Goal: Transaction & Acquisition: Purchase product/service

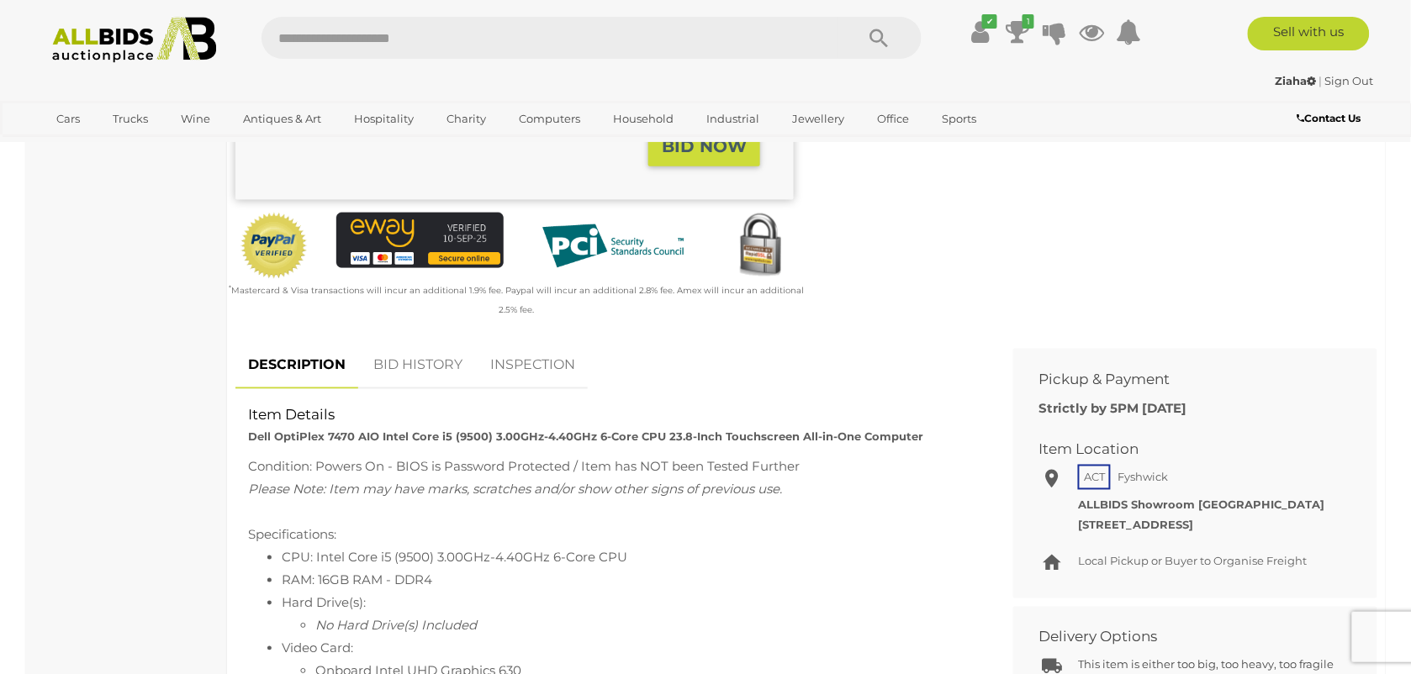
scroll to position [526, 0]
click at [400, 368] on link "BID HISTORY" at bounding box center [418, 367] width 114 height 50
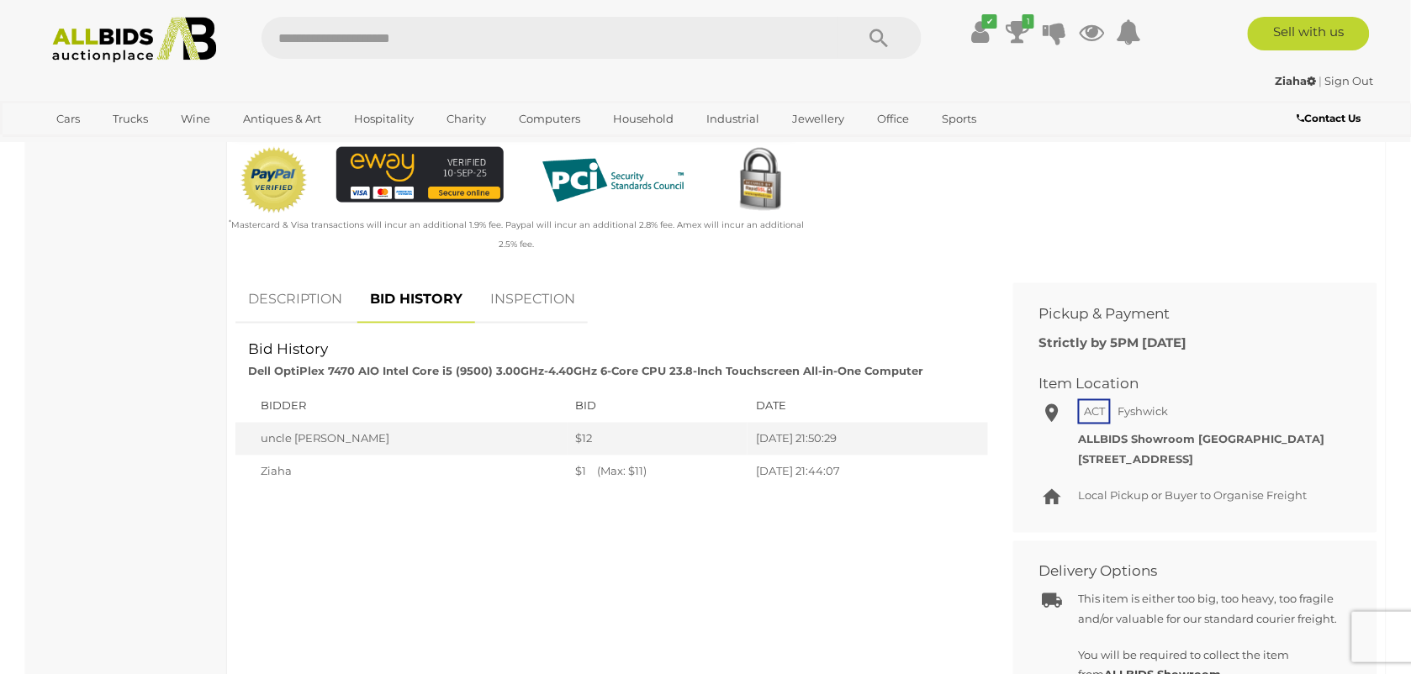
scroll to position [631, 0]
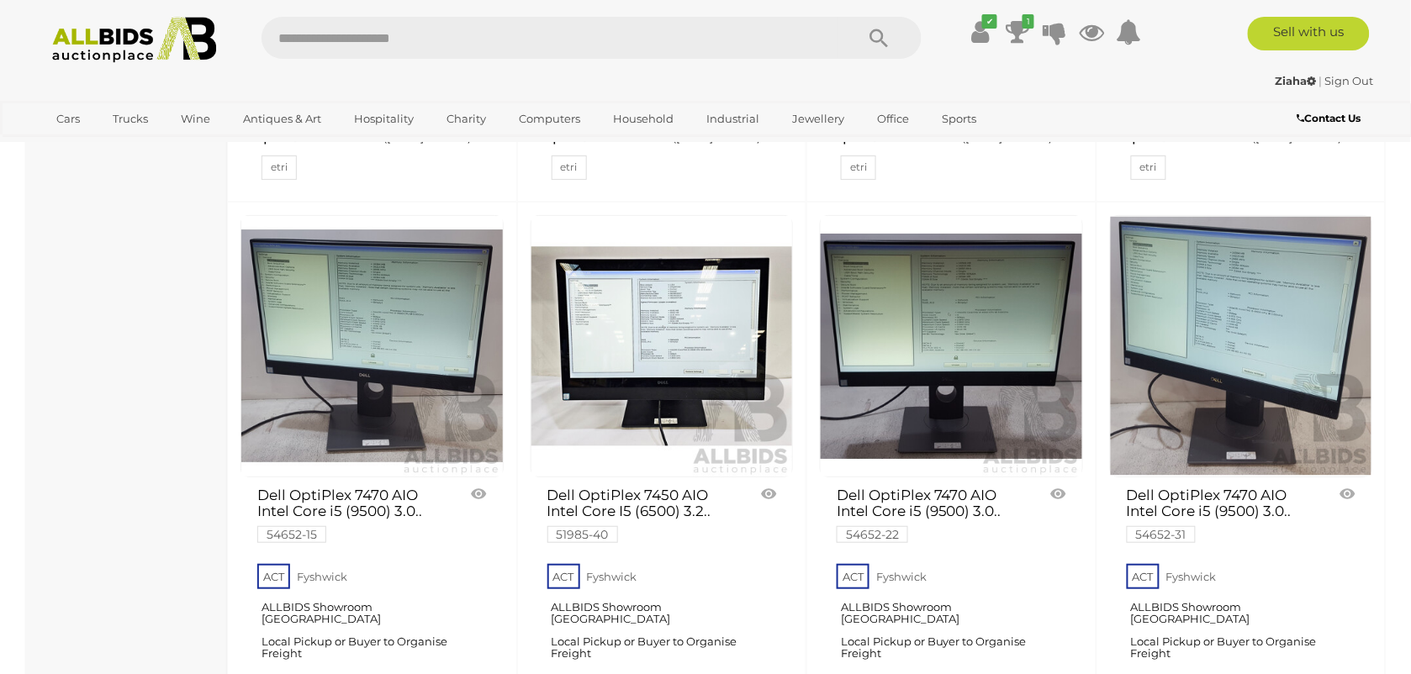
scroll to position [1892, 0]
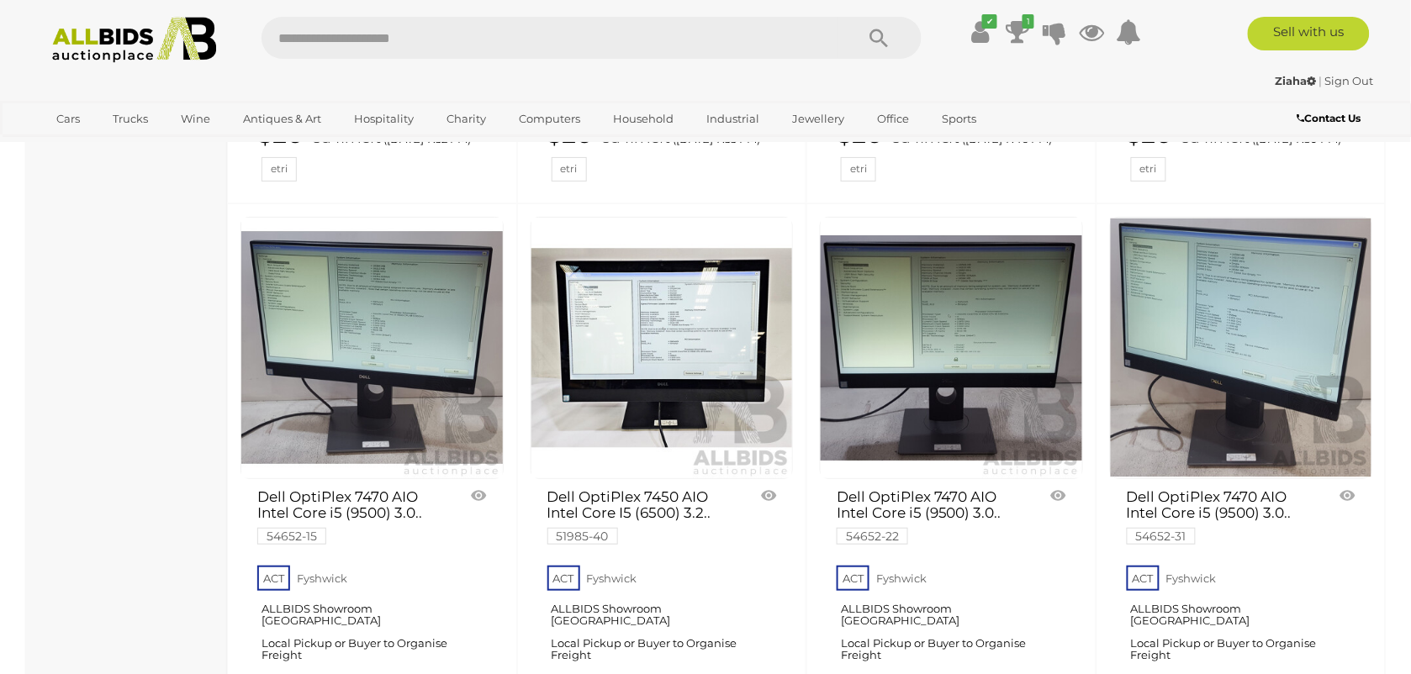
click at [1187, 330] on img at bounding box center [1242, 349] width 262 height 262
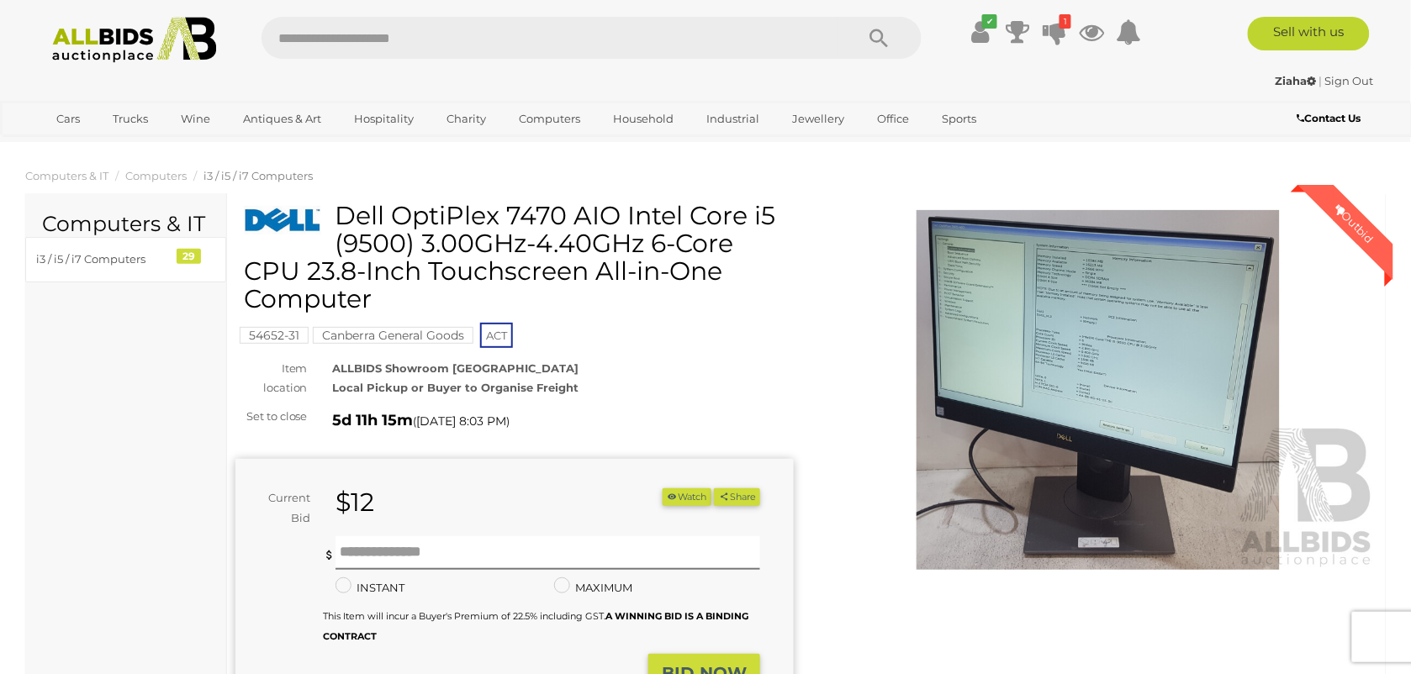
scroll to position [105, 0]
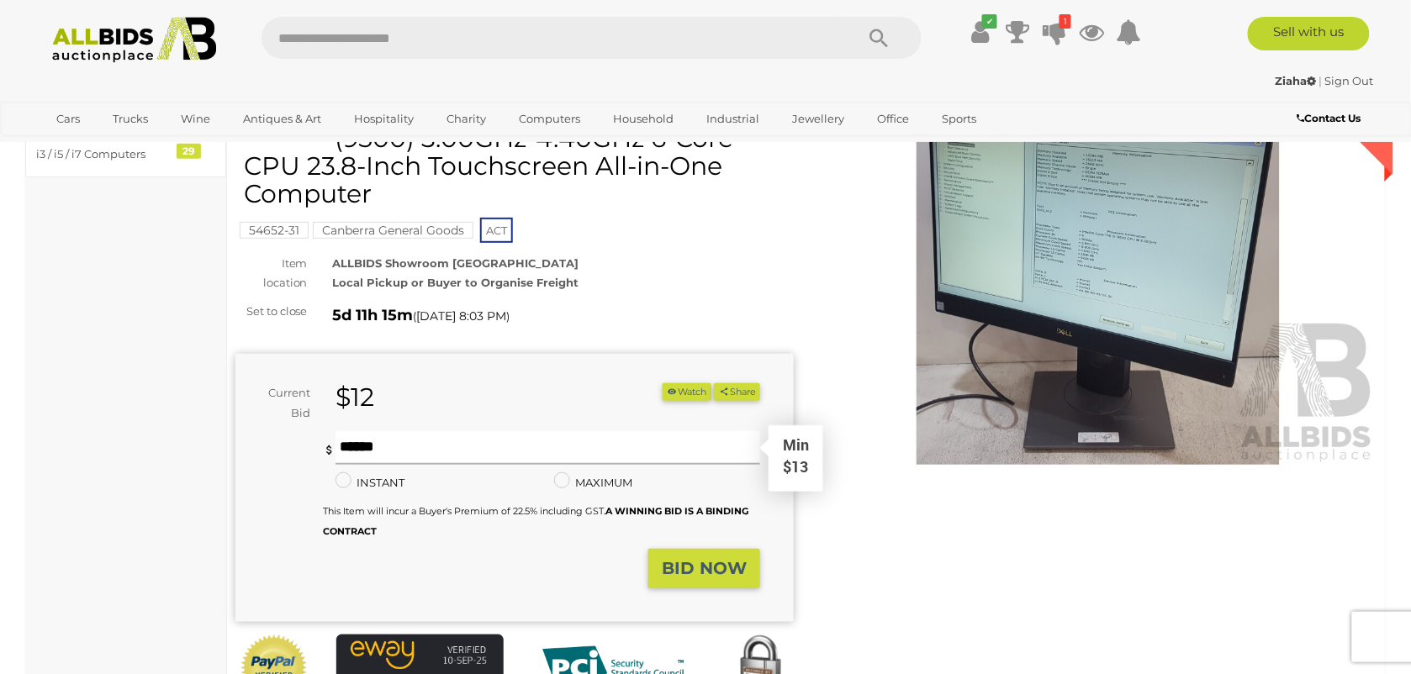
drag, startPoint x: 404, startPoint y: 444, endPoint x: 808, endPoint y: 633, distance: 445.8
click at [405, 444] on input "text" at bounding box center [548, 448] width 425 height 34
type input "**"
click at [700, 568] on strong "BID NOW" at bounding box center [704, 568] width 85 height 20
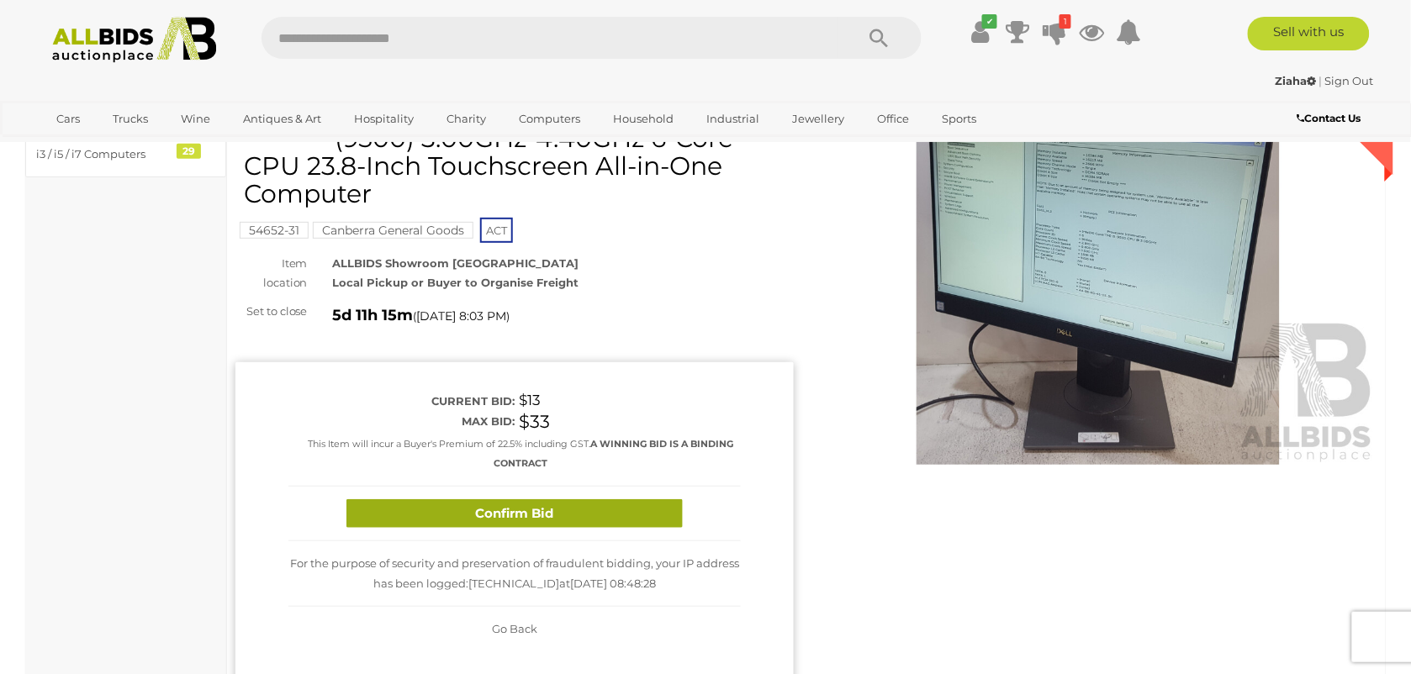
click at [496, 520] on button "Confirm Bid" at bounding box center [514, 513] width 336 height 29
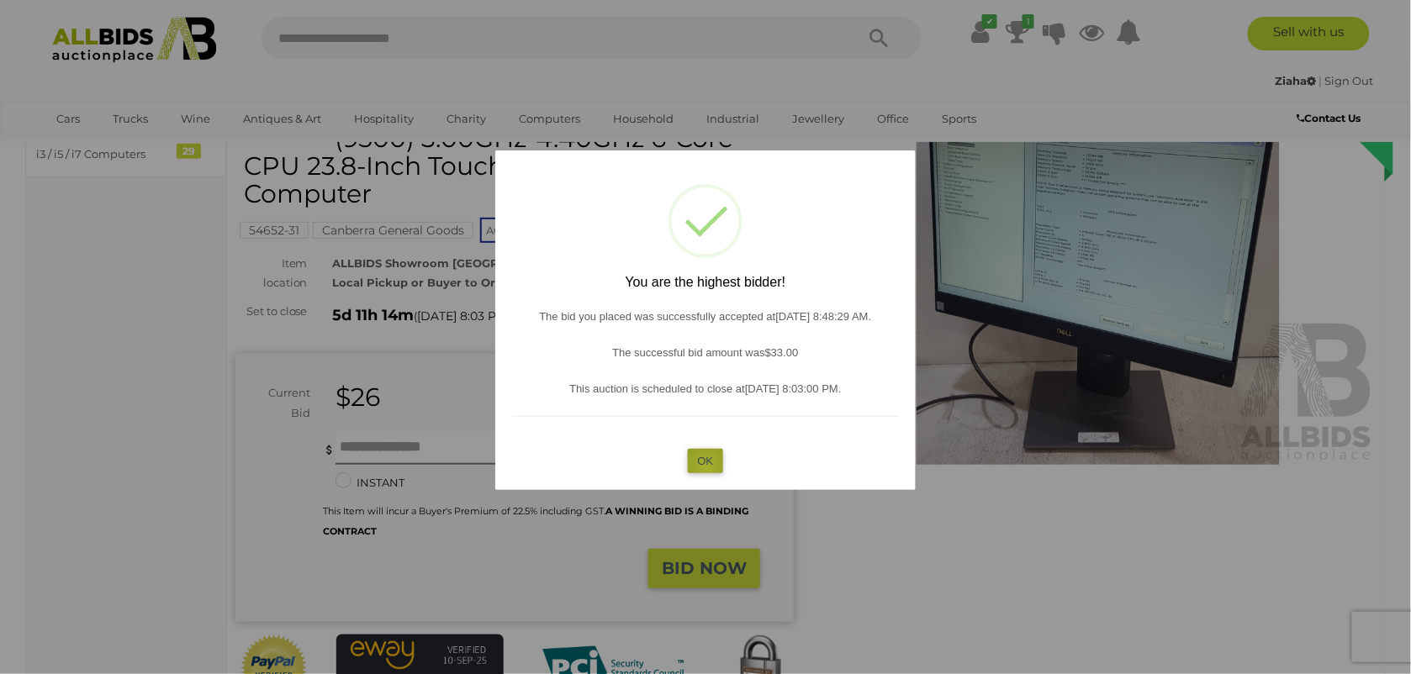
click at [706, 468] on button "OK" at bounding box center [706, 461] width 36 height 24
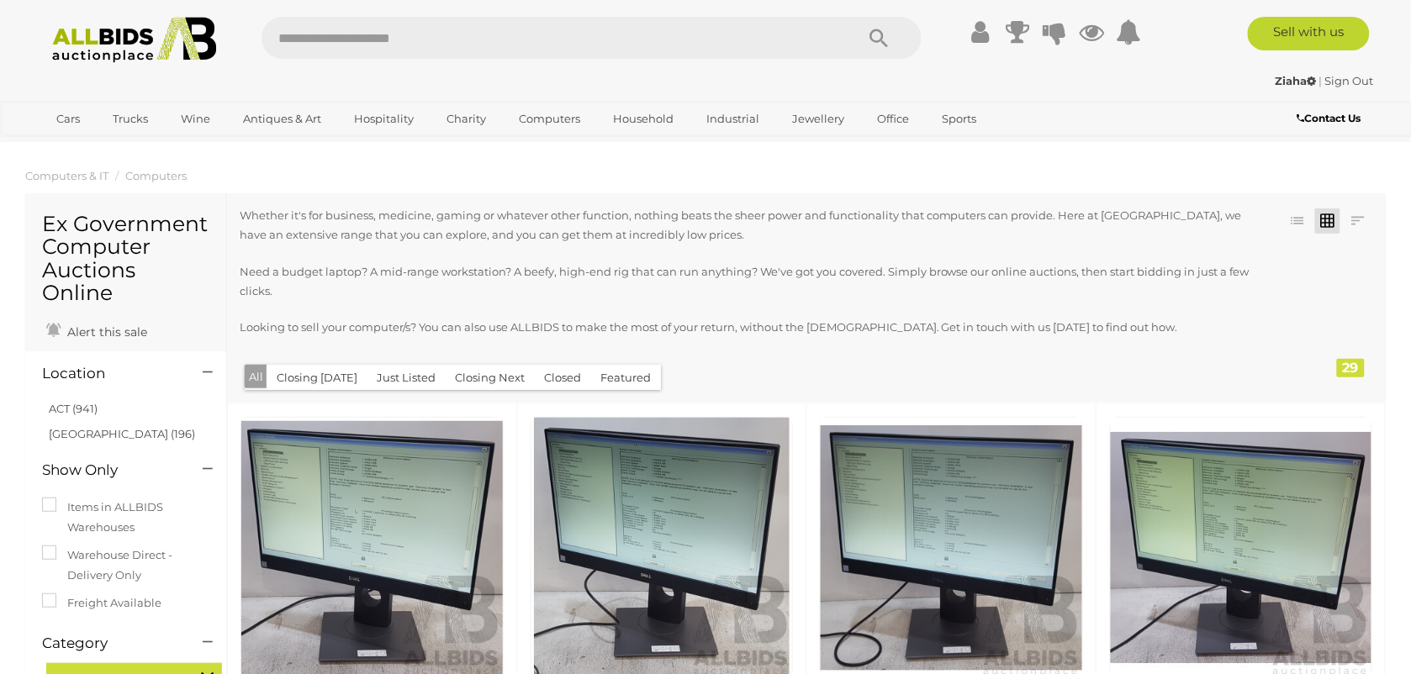
scroll to position [1976, 0]
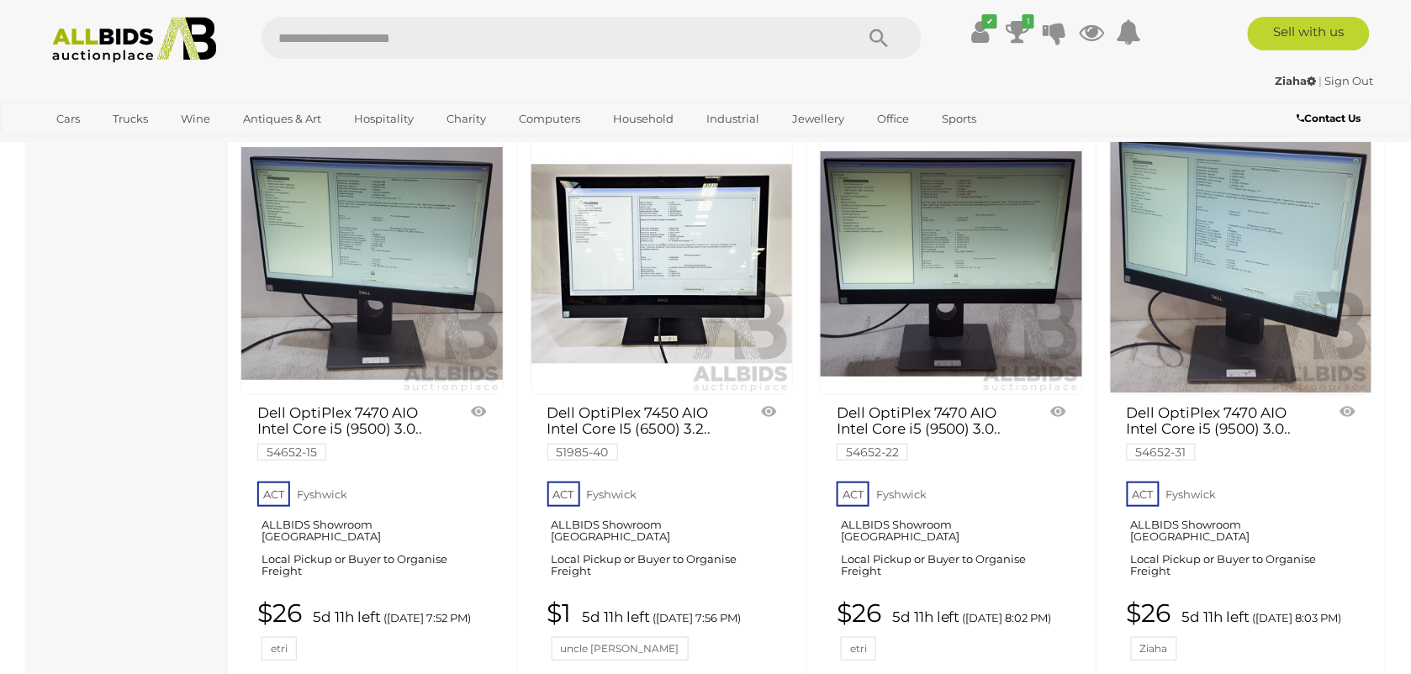
click at [1270, 236] on link at bounding box center [1241, 264] width 263 height 263
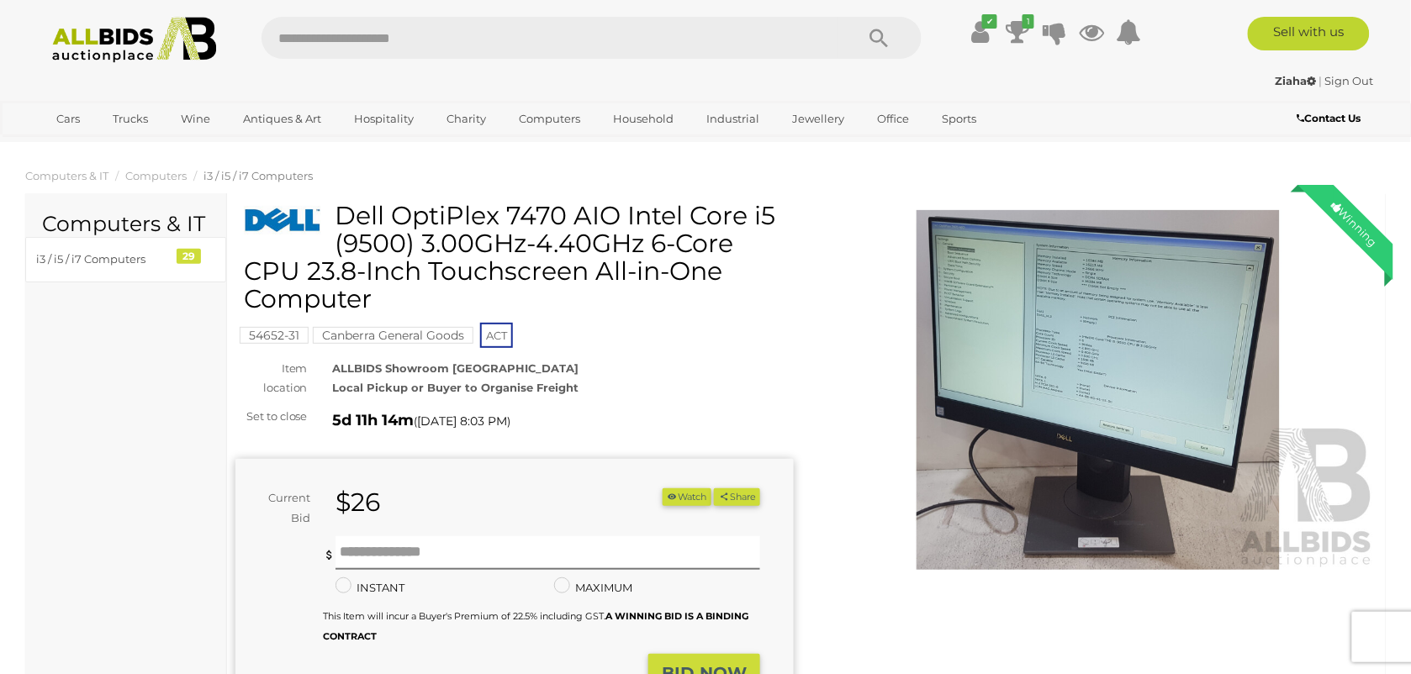
scroll to position [105, 0]
